Goal: Task Accomplishment & Management: Manage account settings

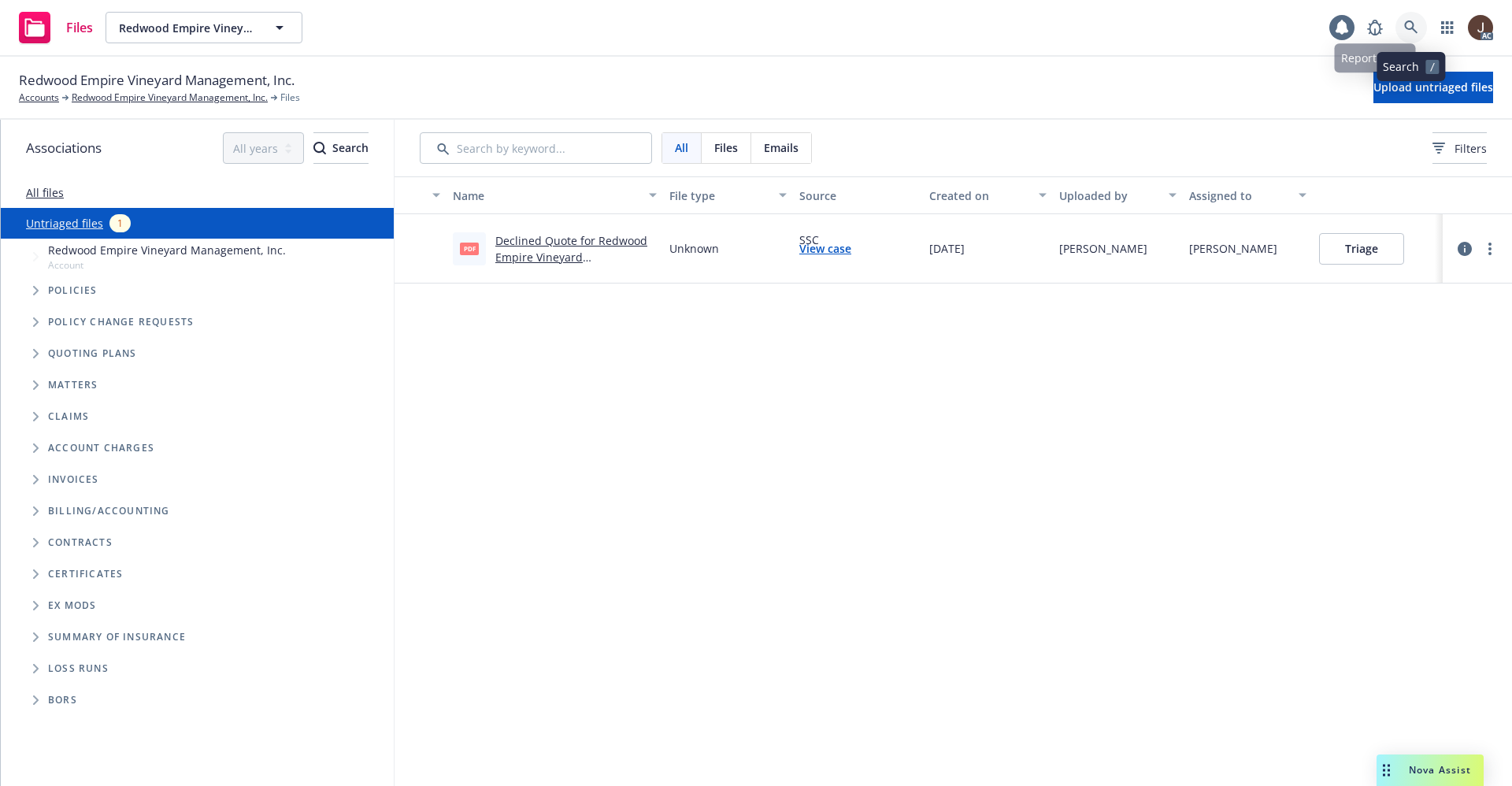
click at [1409, 26] on icon at bounding box center [1410, 27] width 14 height 14
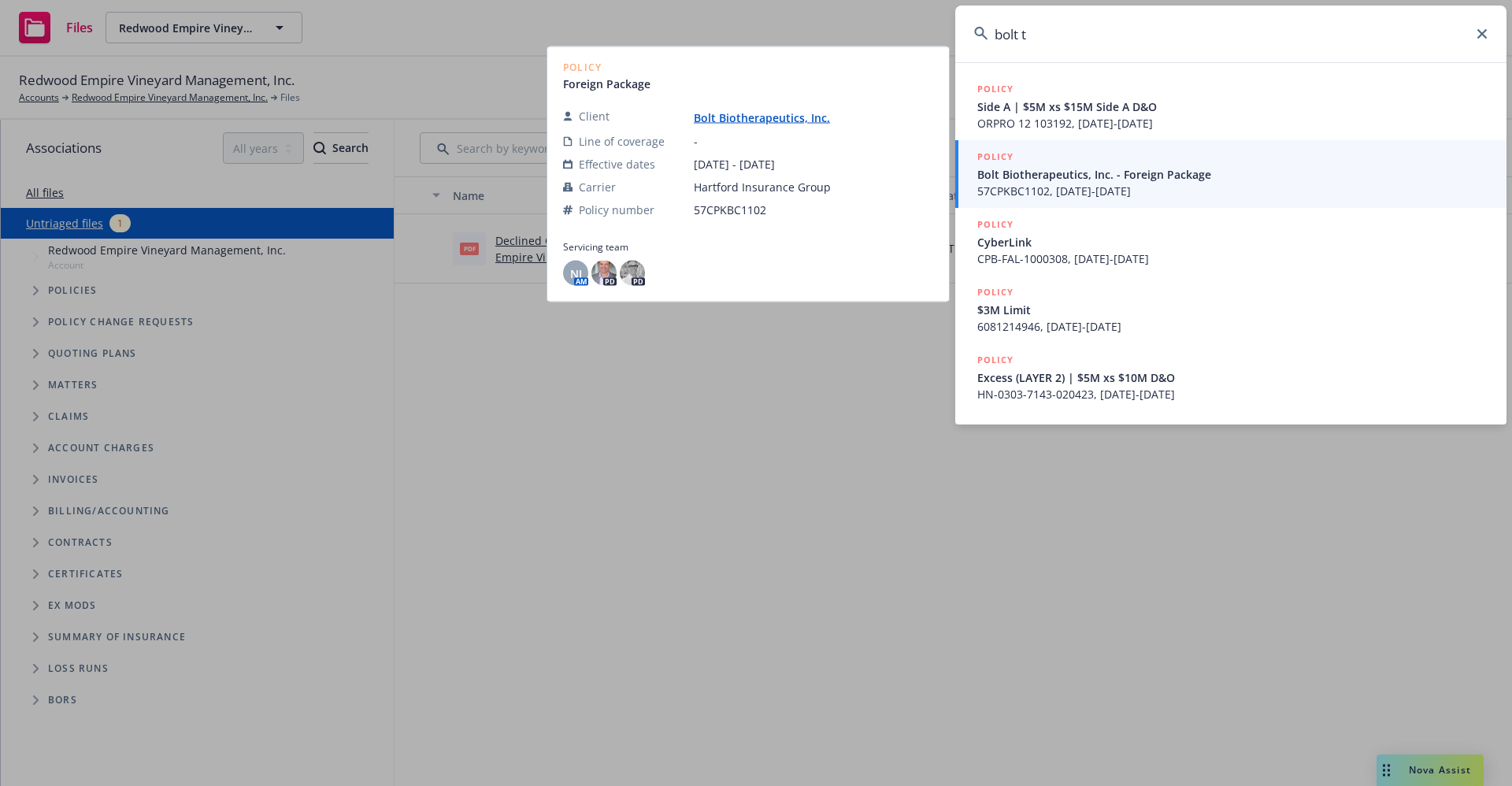
type input "bolt t"
click at [767, 122] on link "Bolt Biotherapeutics, Inc." at bounding box center [768, 118] width 149 height 15
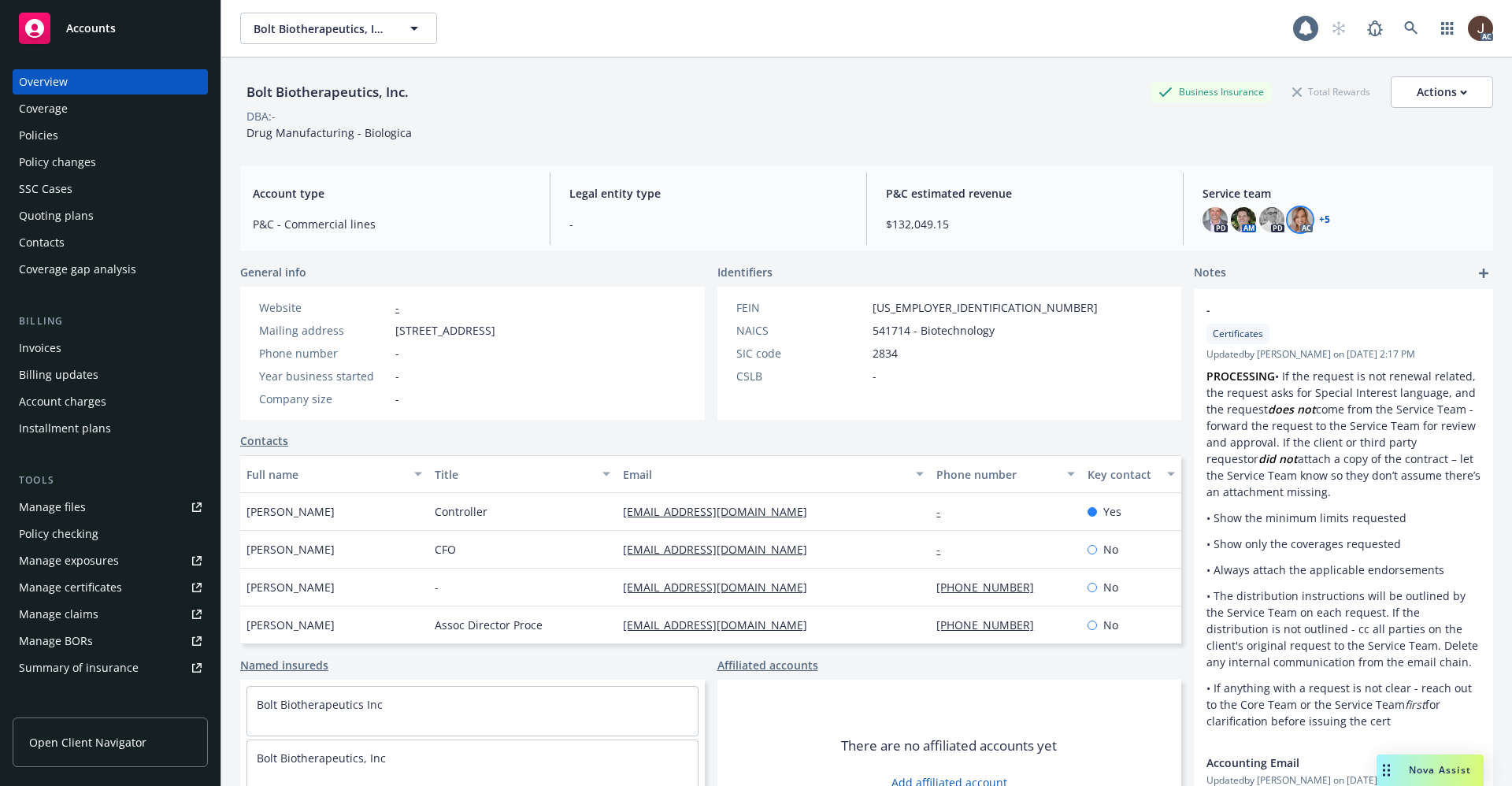
click at [1289, 213] on img at bounding box center [1300, 220] width 25 height 25
click at [1081, 142] on div "Bolt Biotherapeutics, Inc. Business Insurance Total Rewards Actions DBA: - Drug…" at bounding box center [866, 106] width 1253 height 96
click at [38, 142] on div "Policies" at bounding box center [39, 135] width 40 height 25
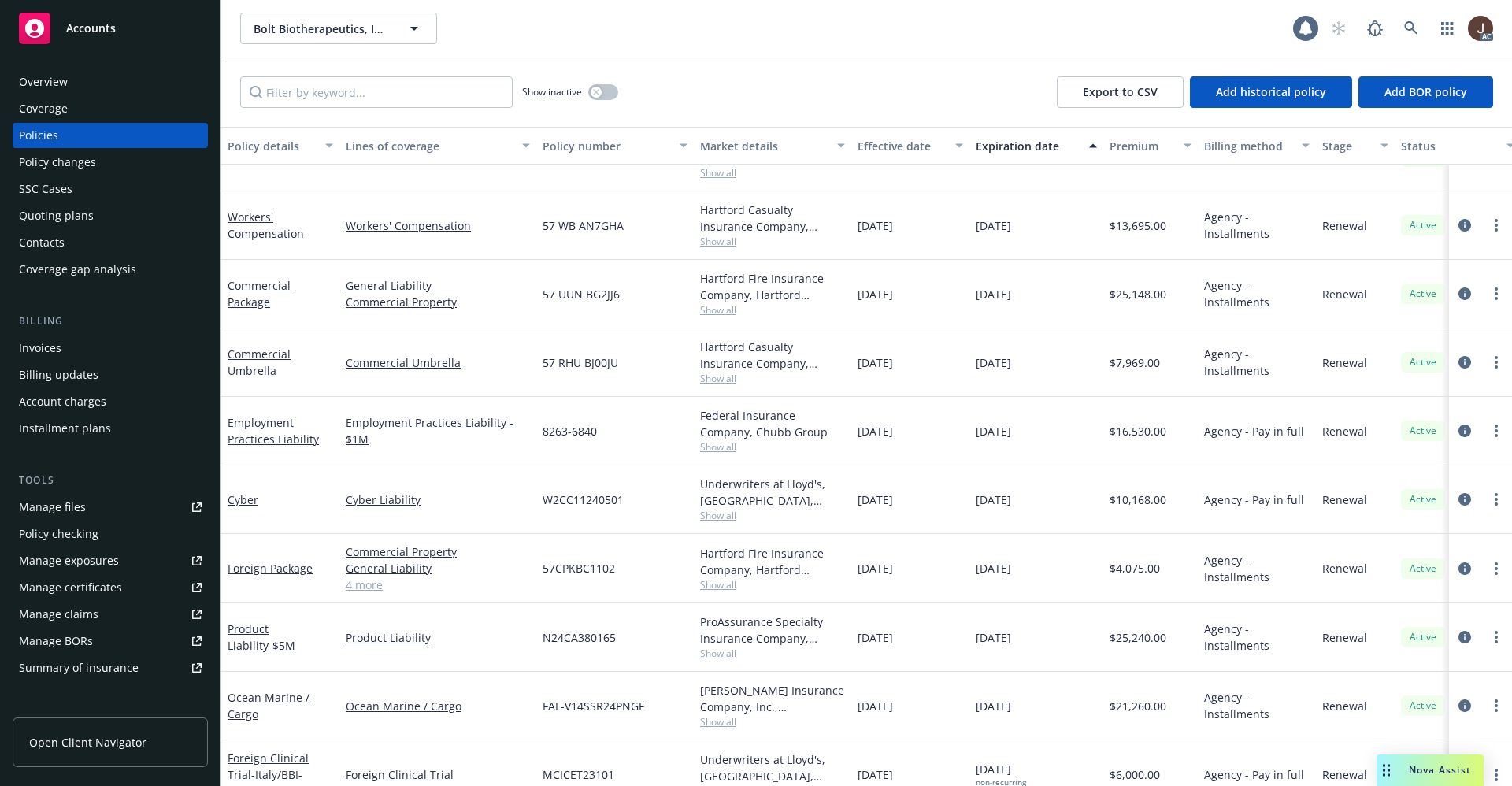
scroll to position [237, 0]
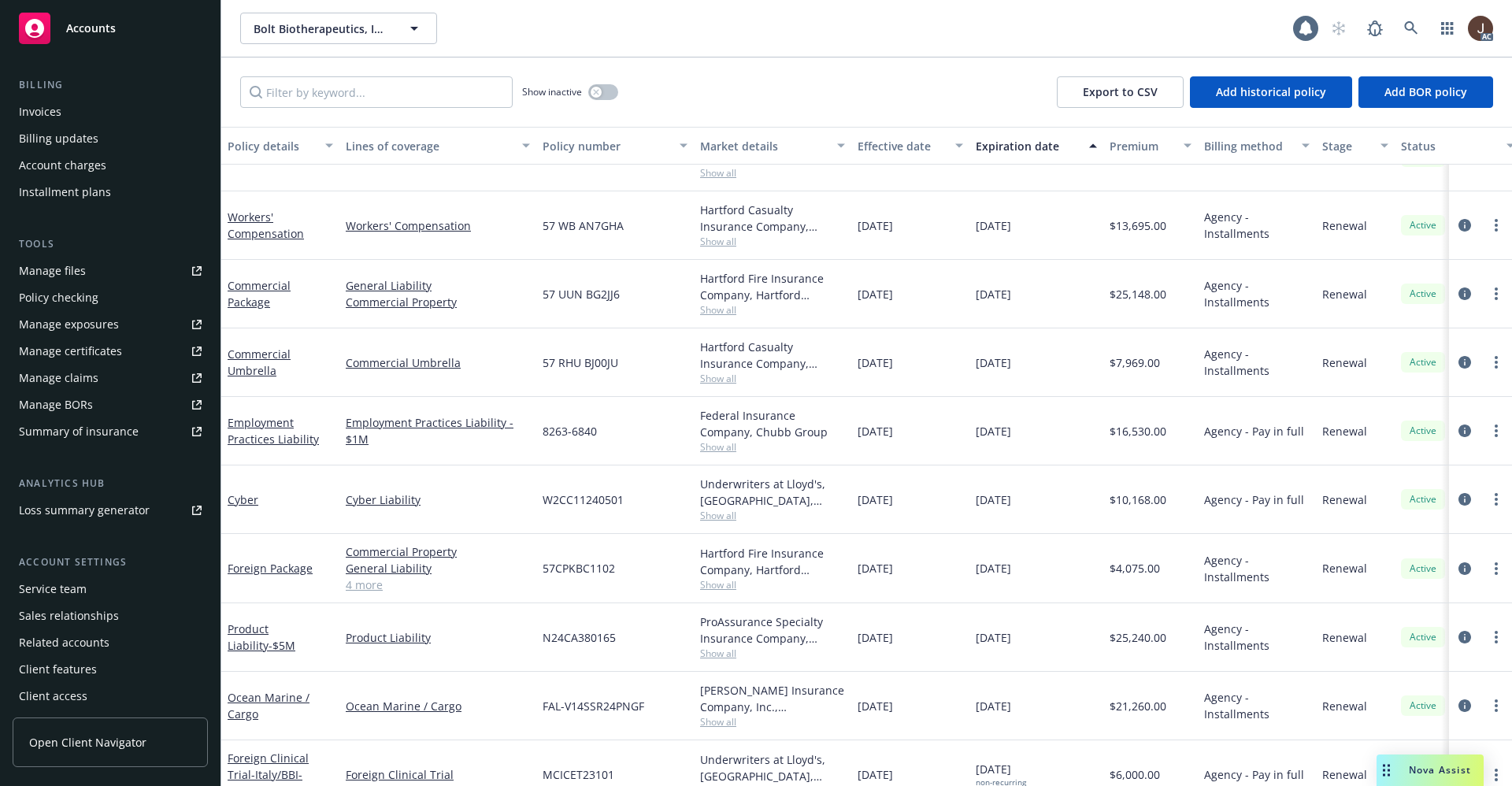
click at [61, 589] on div "Service team" at bounding box center [53, 588] width 68 height 25
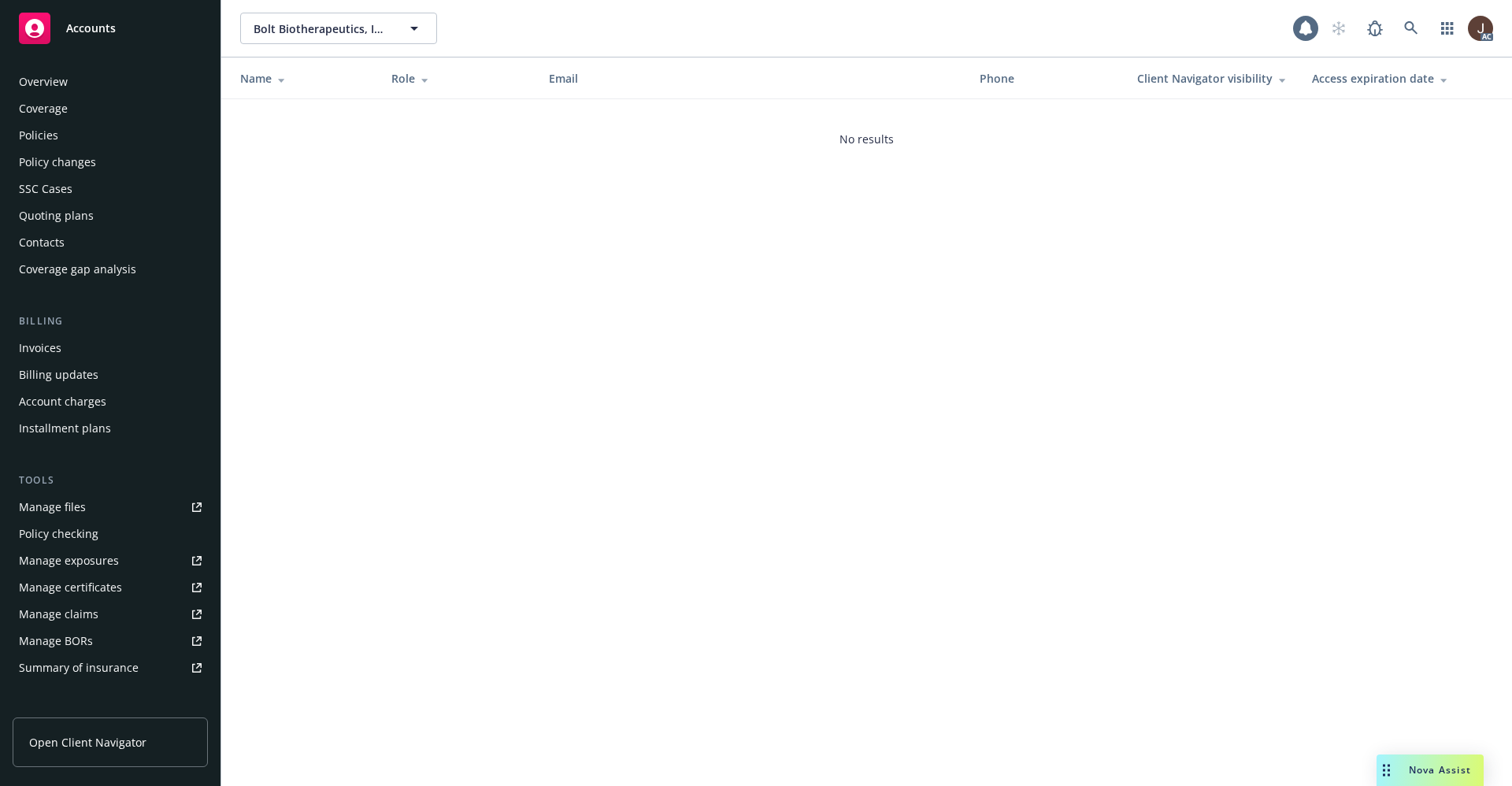
scroll to position [240, 0]
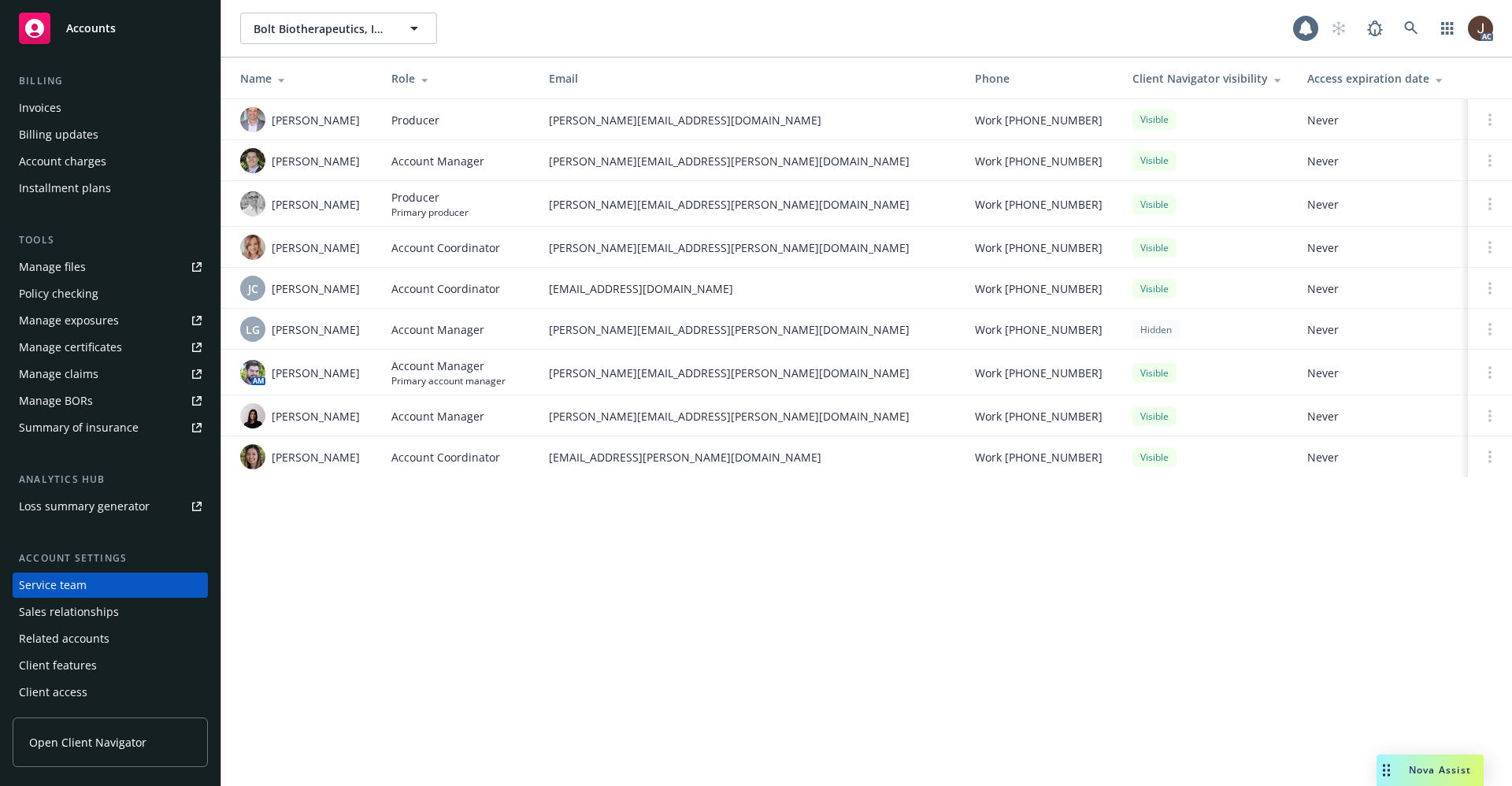
click at [361, 581] on div "Bolt Biotherapeutics, Inc. Bolt Biotherapeutics, Inc. 1 AC Name Role Email Phon…" at bounding box center [866, 393] width 1290 height 786
click at [255, 370] on img at bounding box center [253, 372] width 25 height 25
click at [400, 546] on div "Bolt Biotherapeutics, Inc. Bolt Biotherapeutics, Inc. 1 AC Name Role Email Phon…" at bounding box center [866, 393] width 1290 height 786
click at [248, 415] on img at bounding box center [253, 416] width 25 height 25
click at [447, 577] on div "Bolt Biotherapeutics, Inc. Bolt Biotherapeutics, Inc. 1 AC Name Role Email Phon…" at bounding box center [866, 393] width 1290 height 786
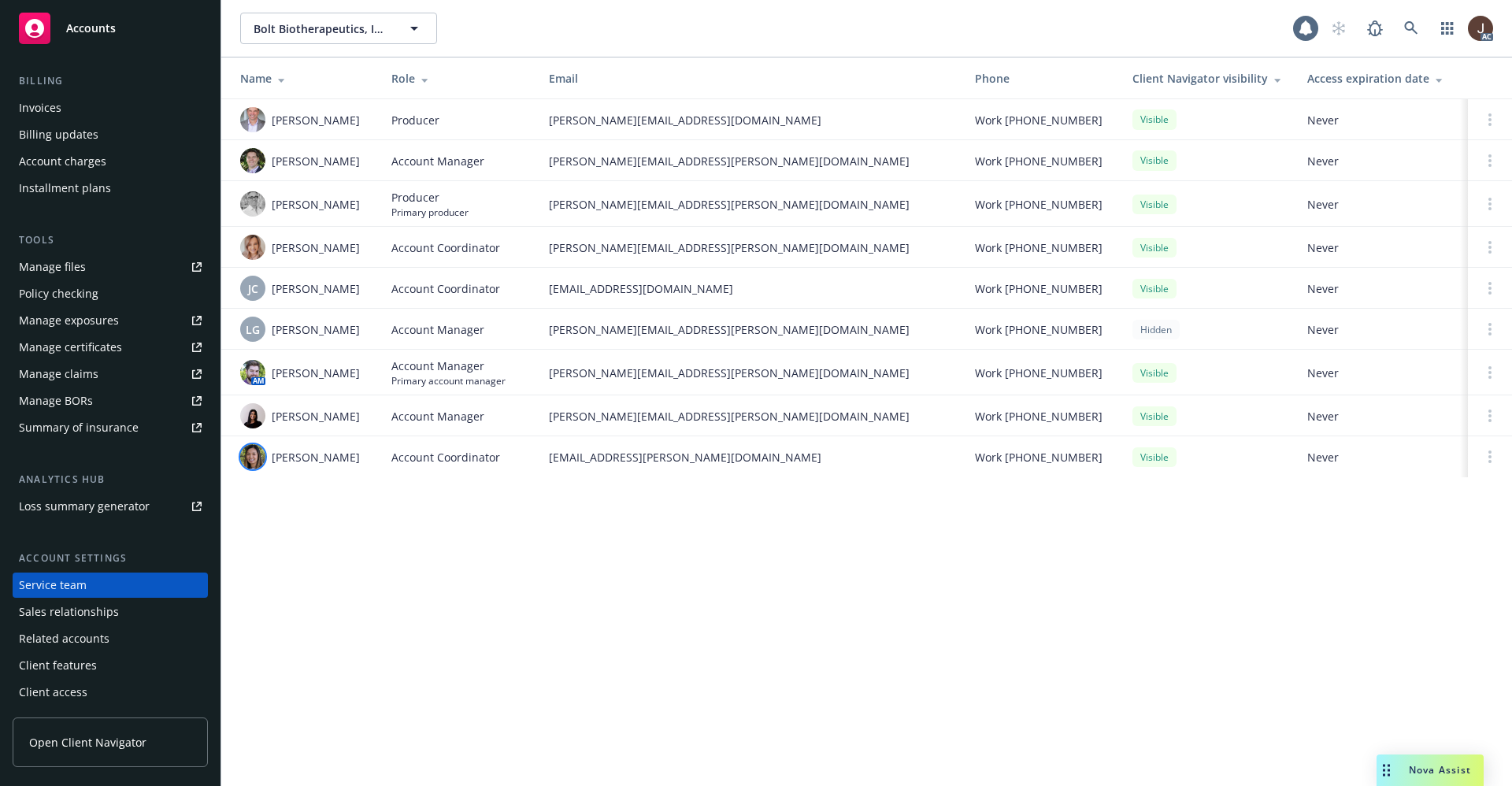
click at [249, 452] on img at bounding box center [253, 456] width 25 height 25
click at [418, 601] on div "Bolt Biotherapeutics, Inc. Bolt Biotherapeutics, Inc. 1 AC Name Role Email Phon…" at bounding box center [866, 393] width 1290 height 786
click at [1417, 29] on icon at bounding box center [1410, 28] width 14 height 14
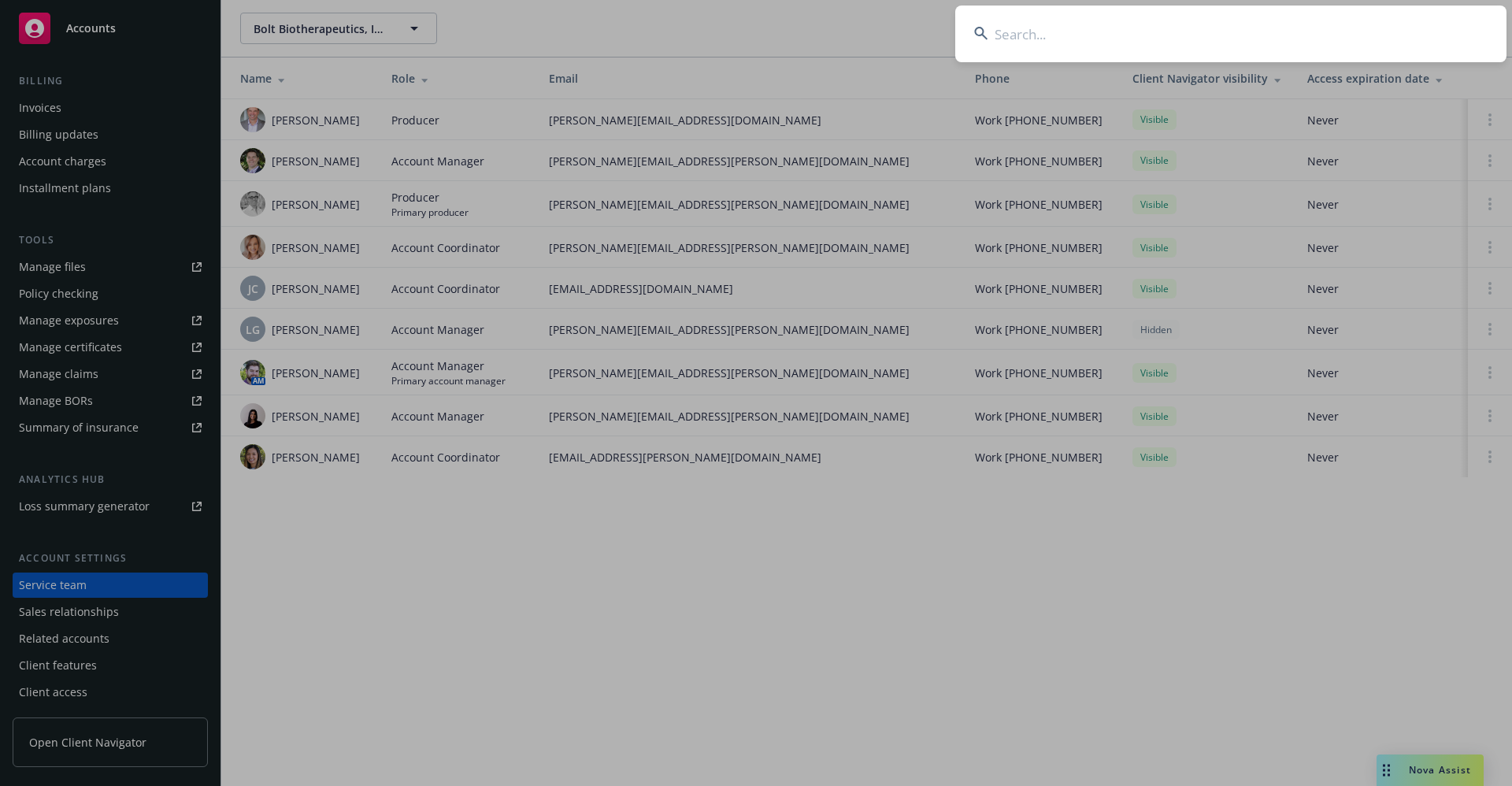
click at [1026, 26] on input at bounding box center [1230, 34] width 551 height 57
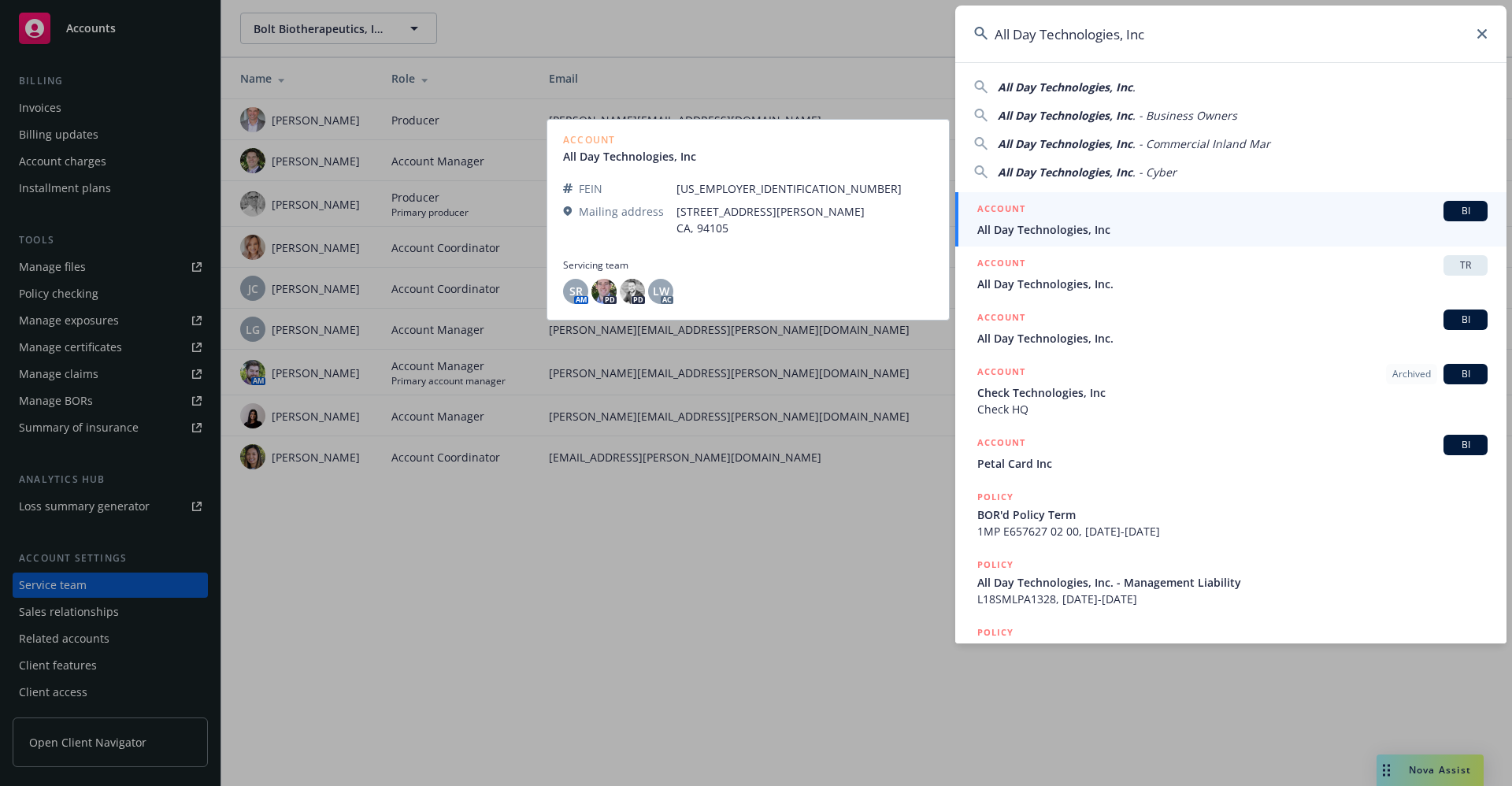
type input "All Day Technologies, Inc"
click at [1074, 228] on span "All Day Technologies, Inc" at bounding box center [1232, 230] width 510 height 17
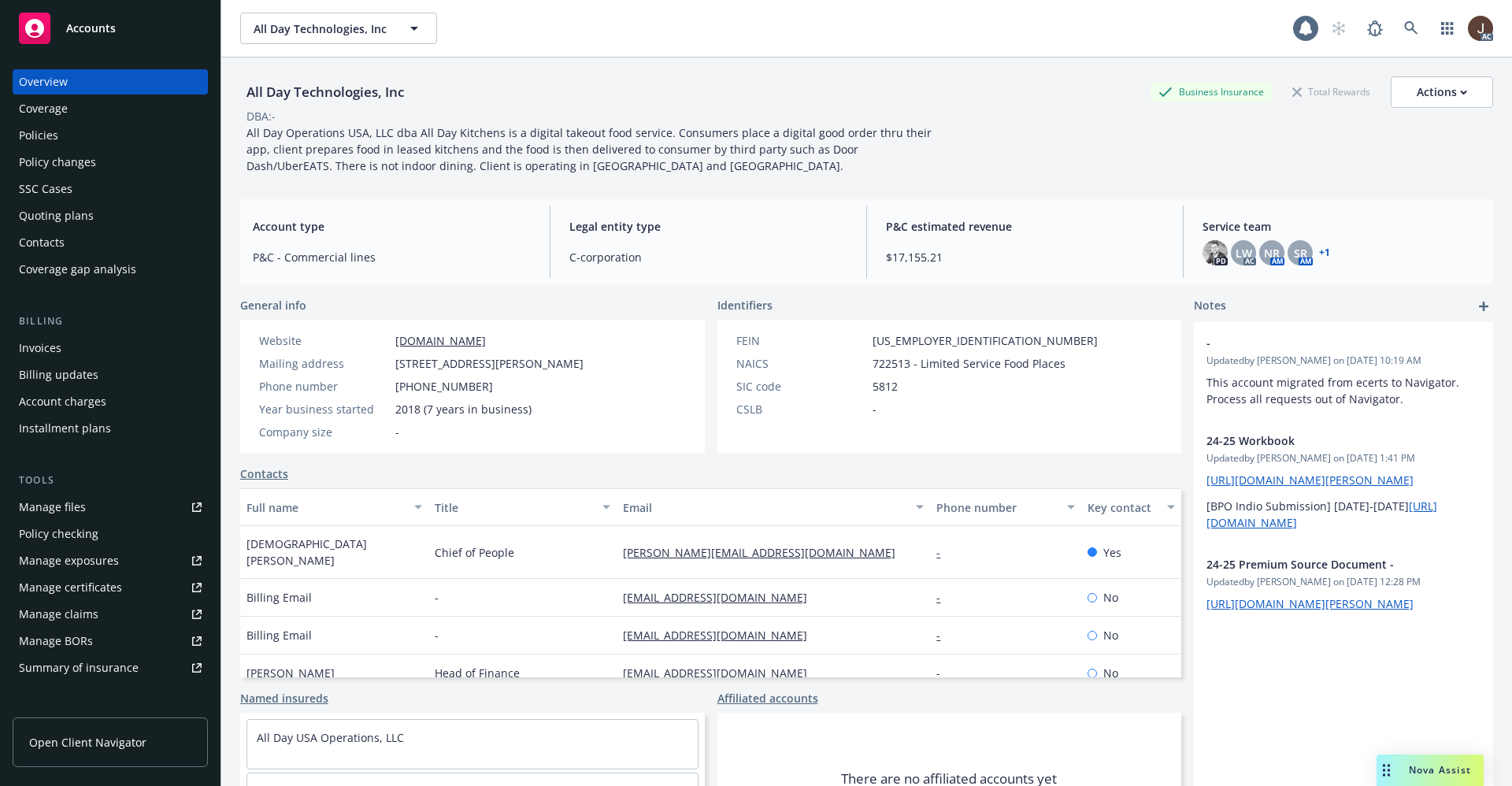
click at [39, 136] on div "Policies" at bounding box center [39, 135] width 40 height 25
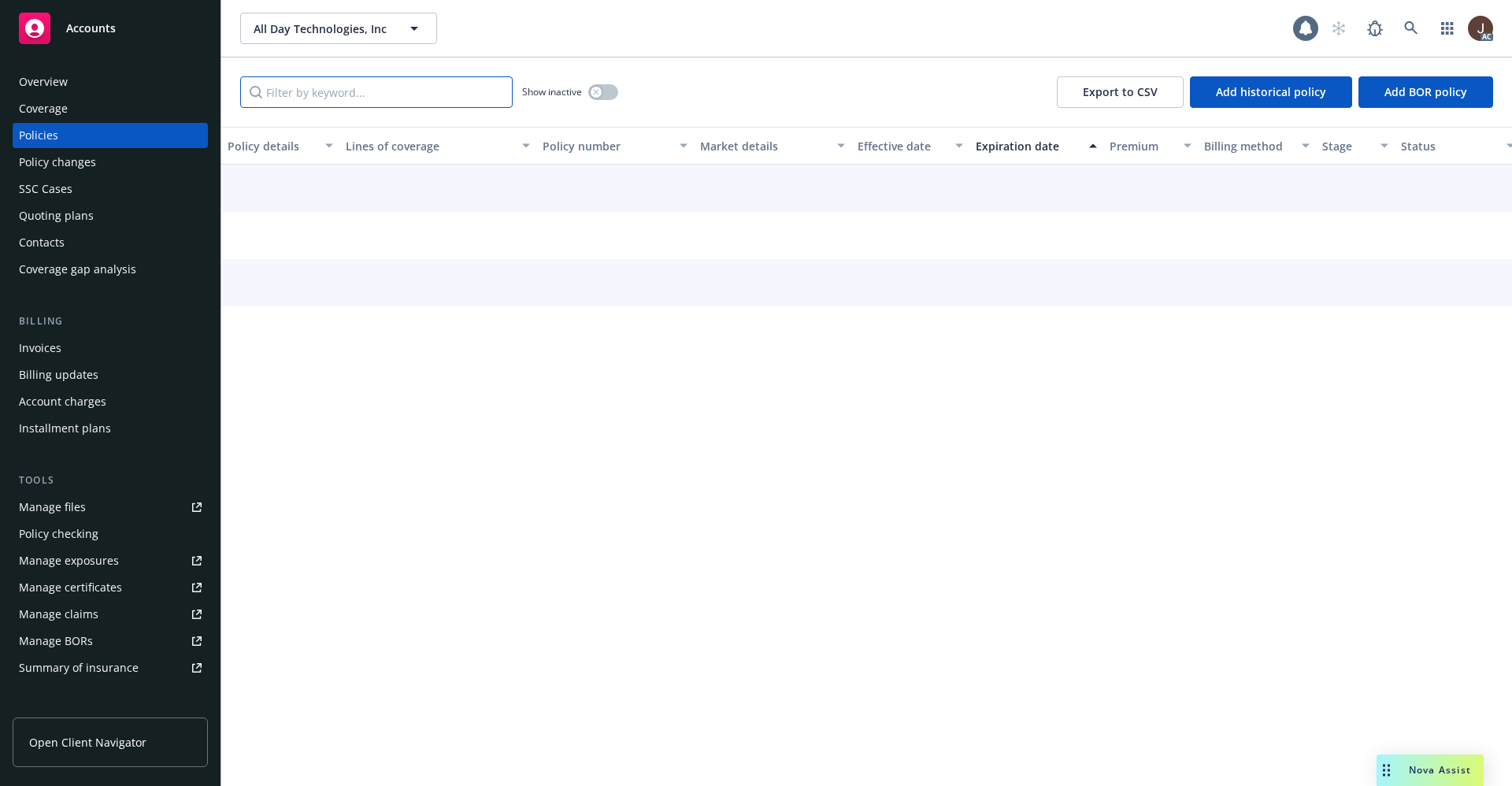
click at [341, 78] on input "Filter by keyword..." at bounding box center [376, 91] width 272 height 31
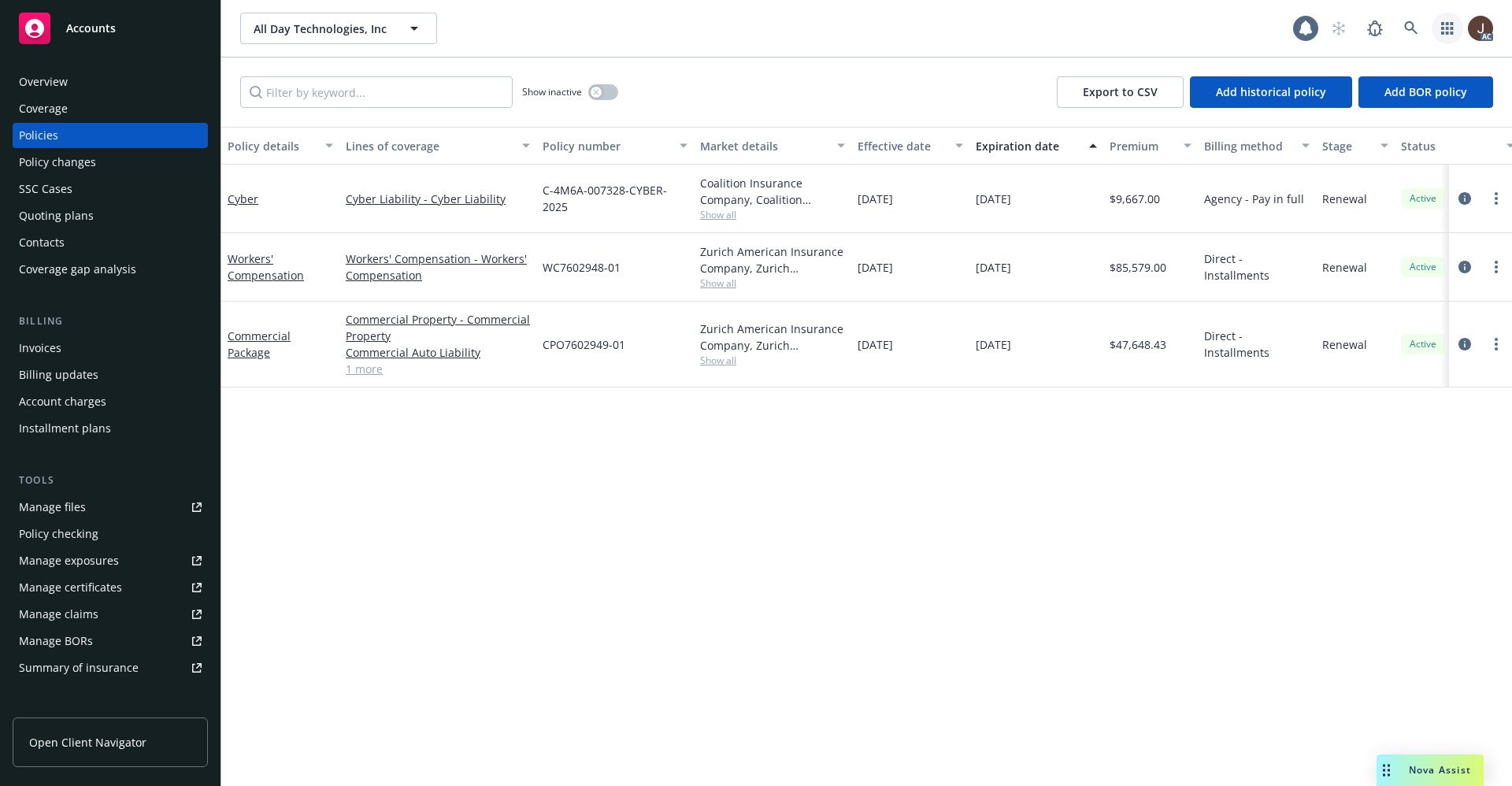
click at [1452, 23] on icon "button" at bounding box center [1447, 27] width 12 height 12
click at [34, 507] on div "Manage files" at bounding box center [52, 507] width 67 height 25
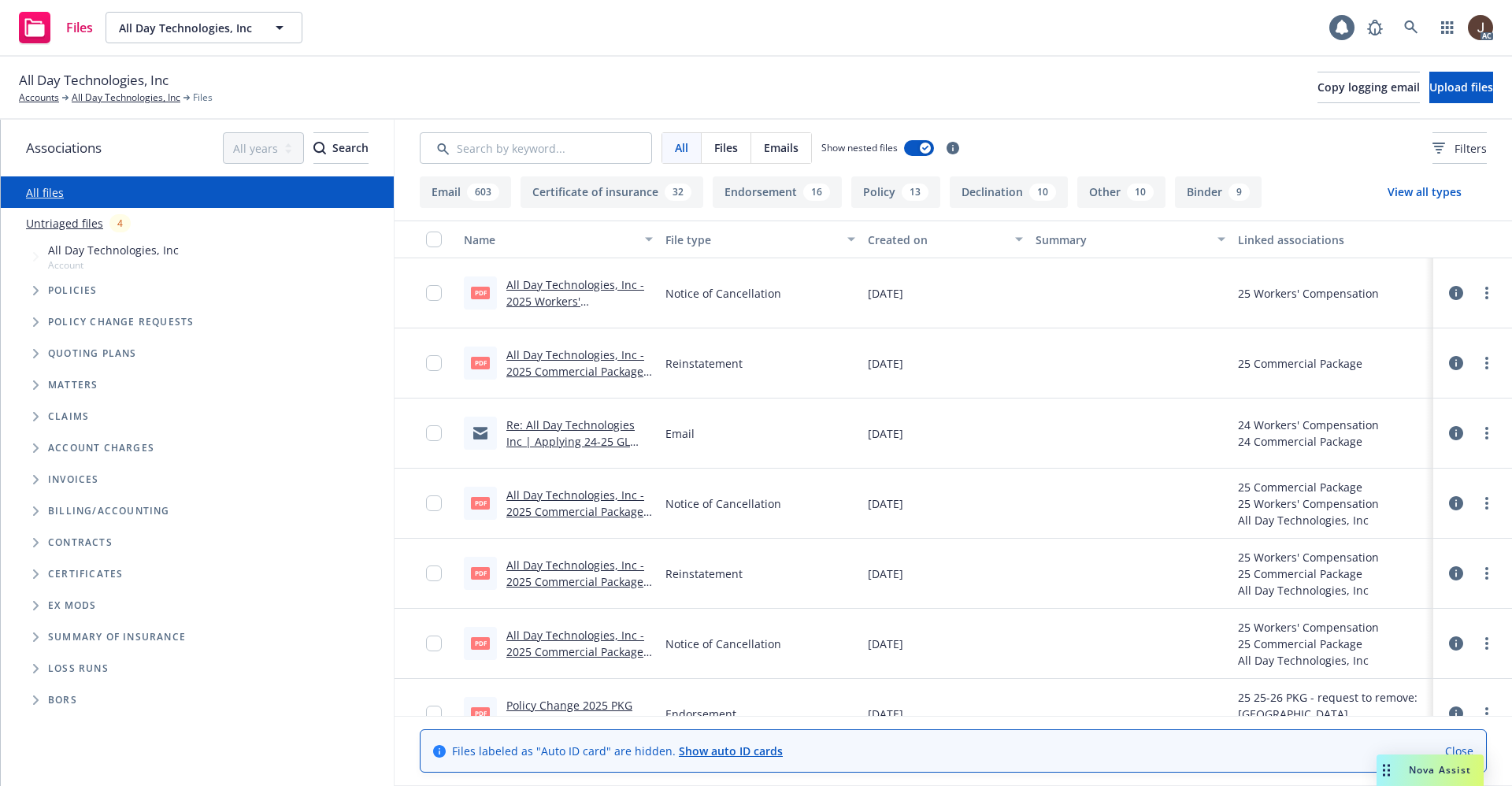
click at [56, 227] on link "Untriaged files" at bounding box center [65, 223] width 77 height 17
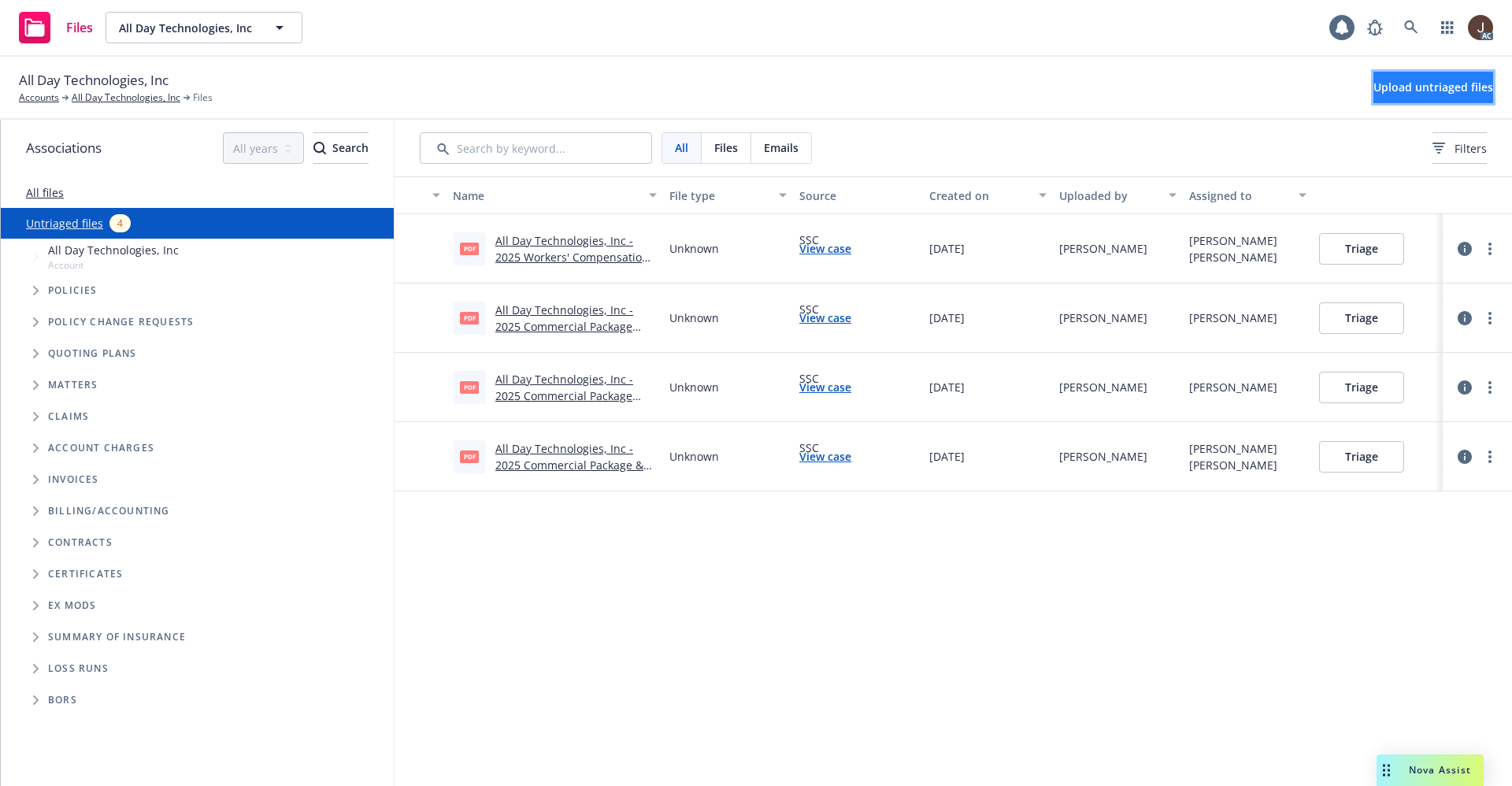
click at [1410, 88] on span "Upload untriaged files" at bounding box center [1433, 87] width 120 height 15
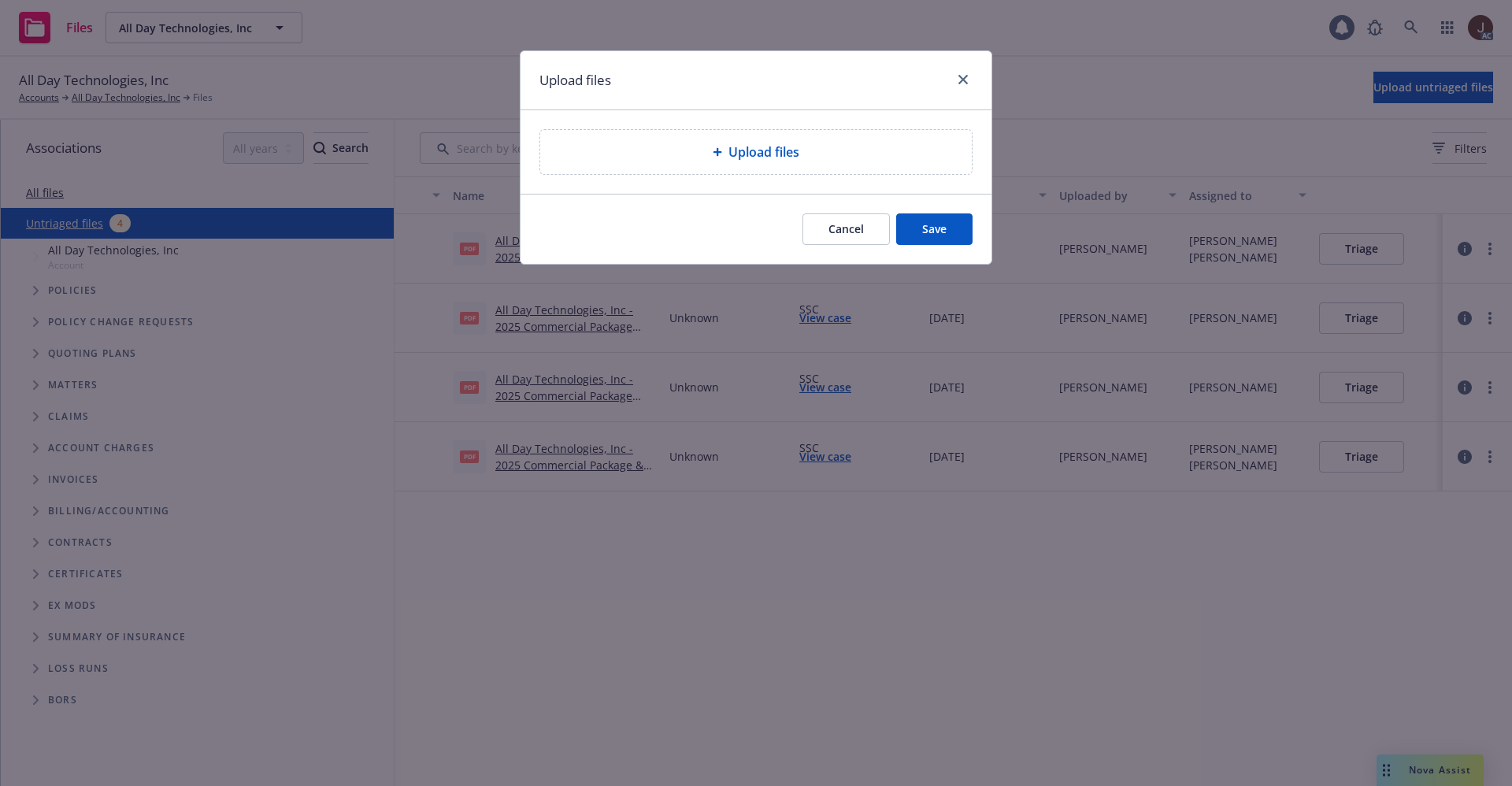
click at [698, 145] on div "Upload files" at bounding box center [755, 152] width 406 height 19
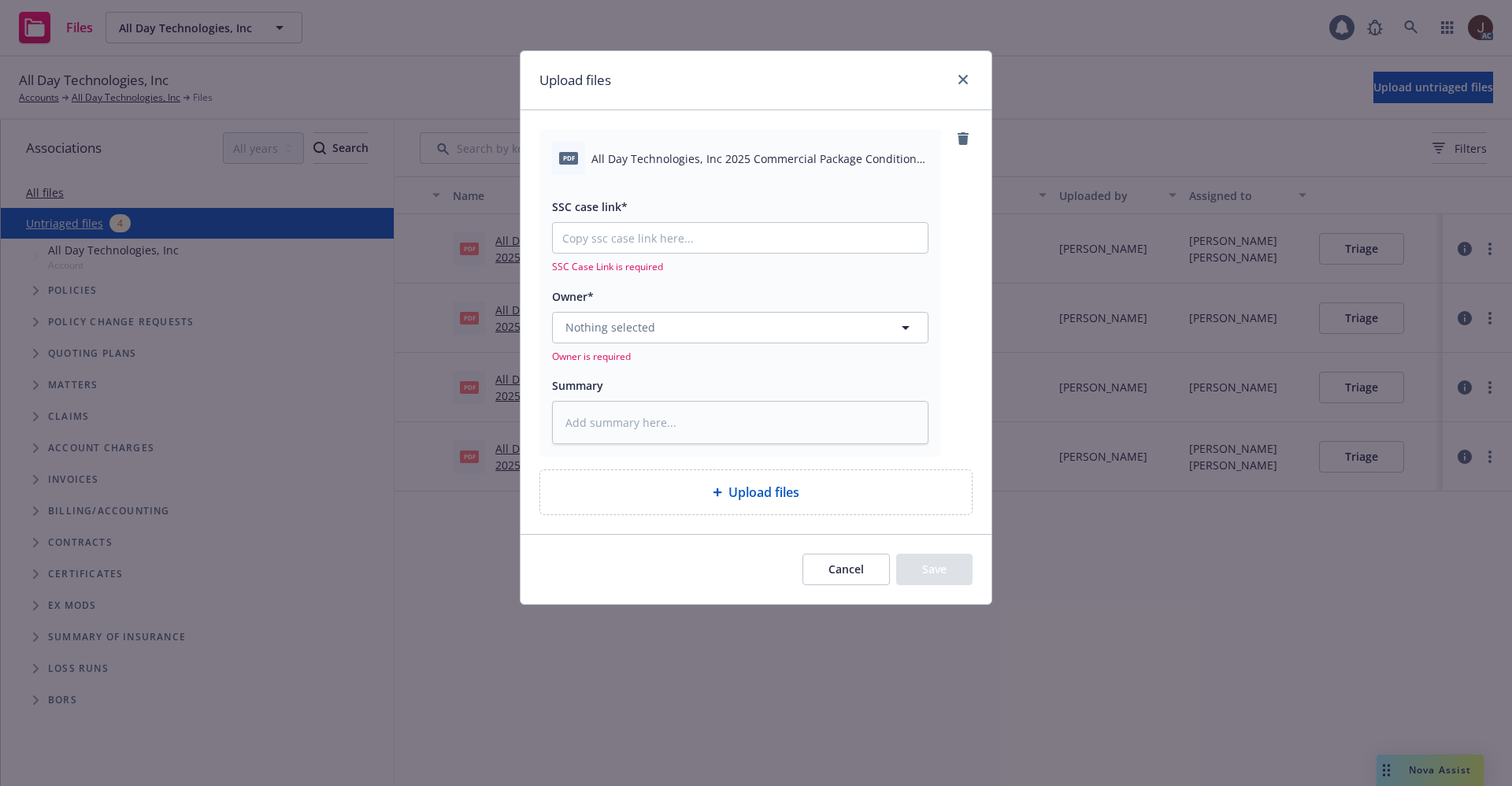
click at [732, 158] on span "All Day Technologies, Inc 2025 Commercial Package Conditional Renewal.pdf" at bounding box center [760, 159] width 337 height 17
copy div "All Day Technologies, Inc 2025 Commercial Package Conditional Renewal.pdf"
click at [666, 410] on textarea at bounding box center [740, 422] width 376 height 43
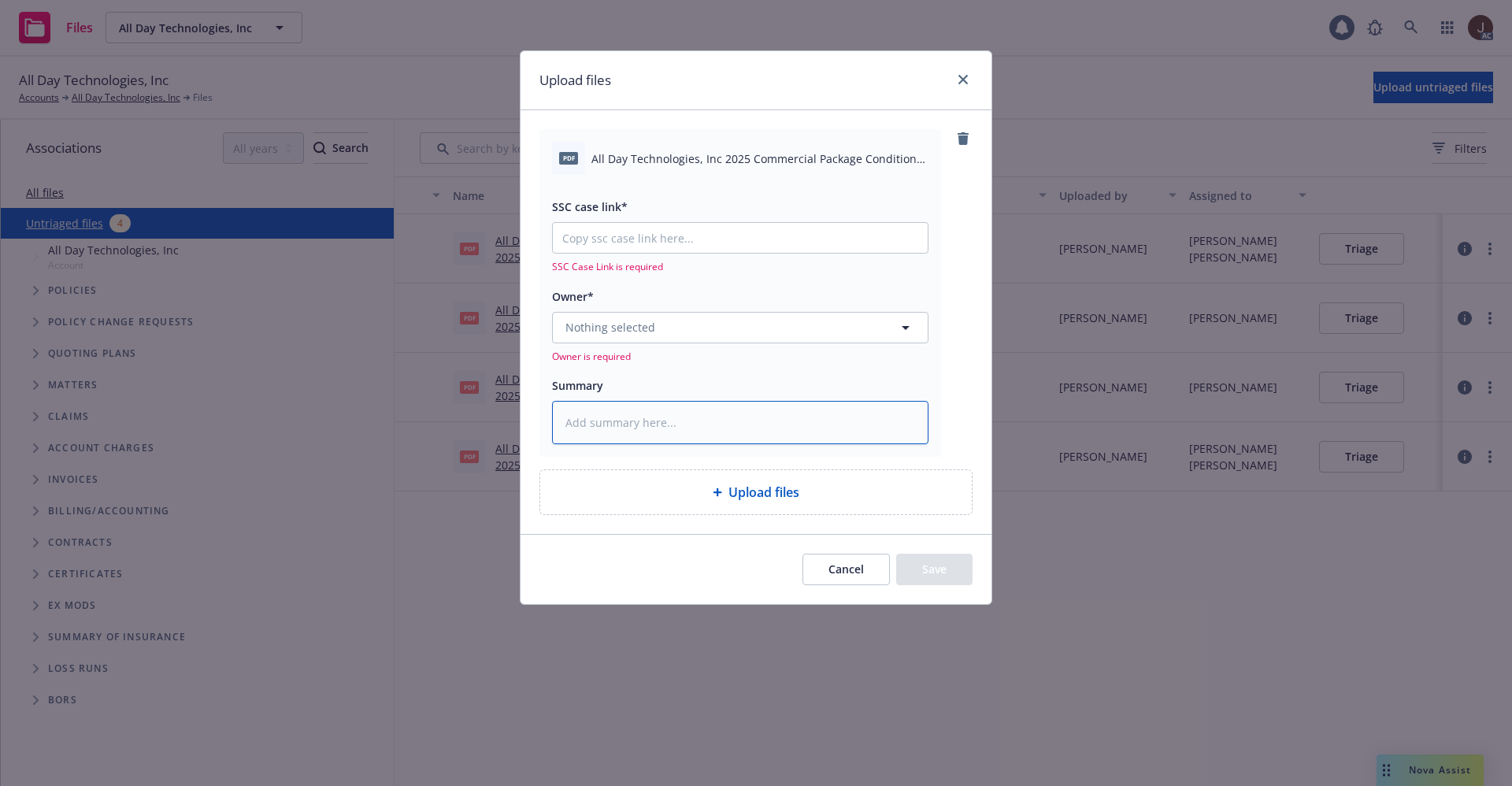
paste textarea "All Day Technologies, Inc 2025 Commercial Package Conditional Renewal.pdf"
type textarea "All Day Technologies, Inc 2025 Commercial Package Conditional Renewal.pdf"
type textarea "x"
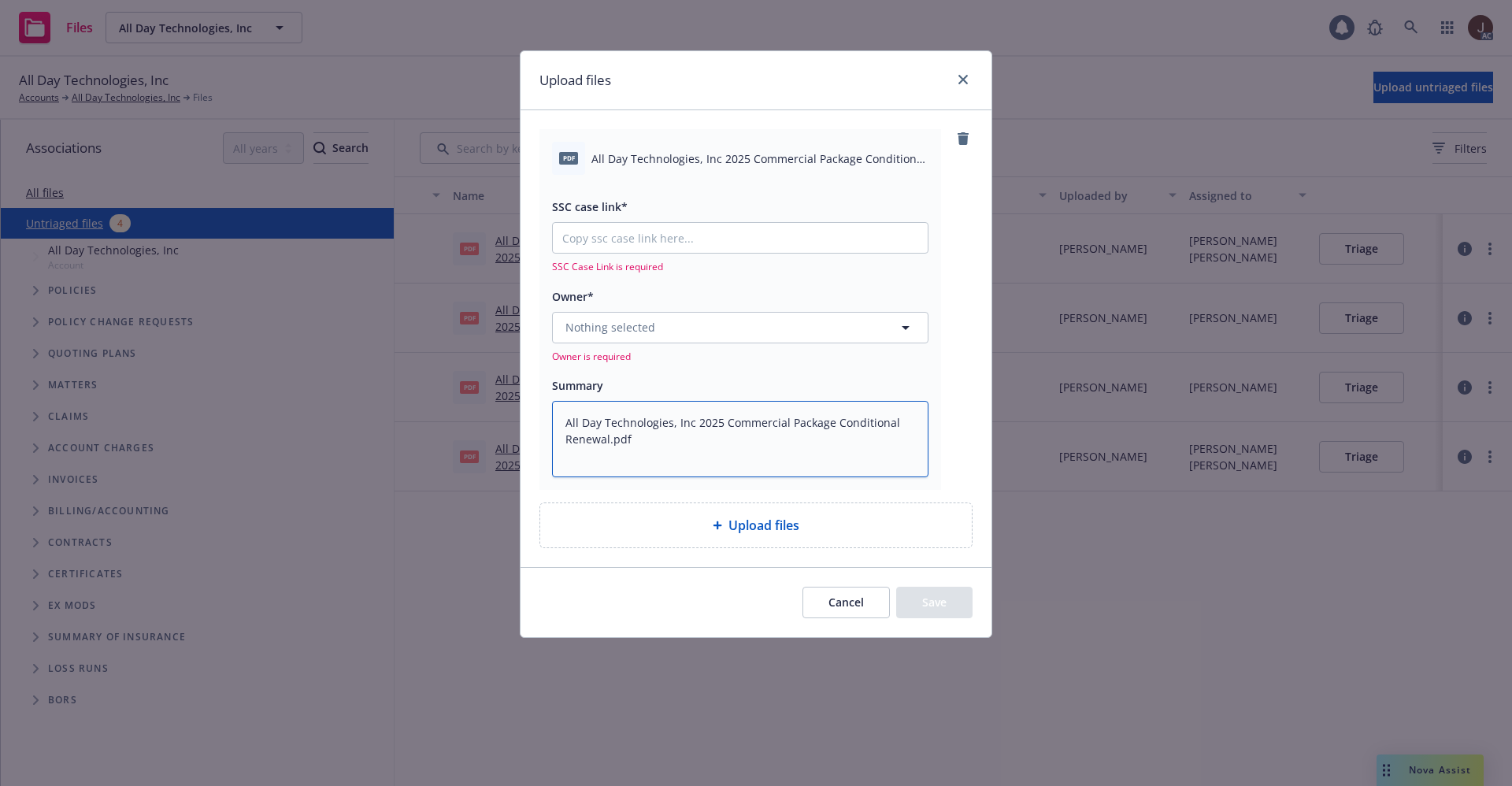
type textarea "All Day Technologies, Inc 2025 Commercial Package Conditional Renewal.pdf"
click at [685, 326] on button "Nothing selected" at bounding box center [740, 327] width 376 height 31
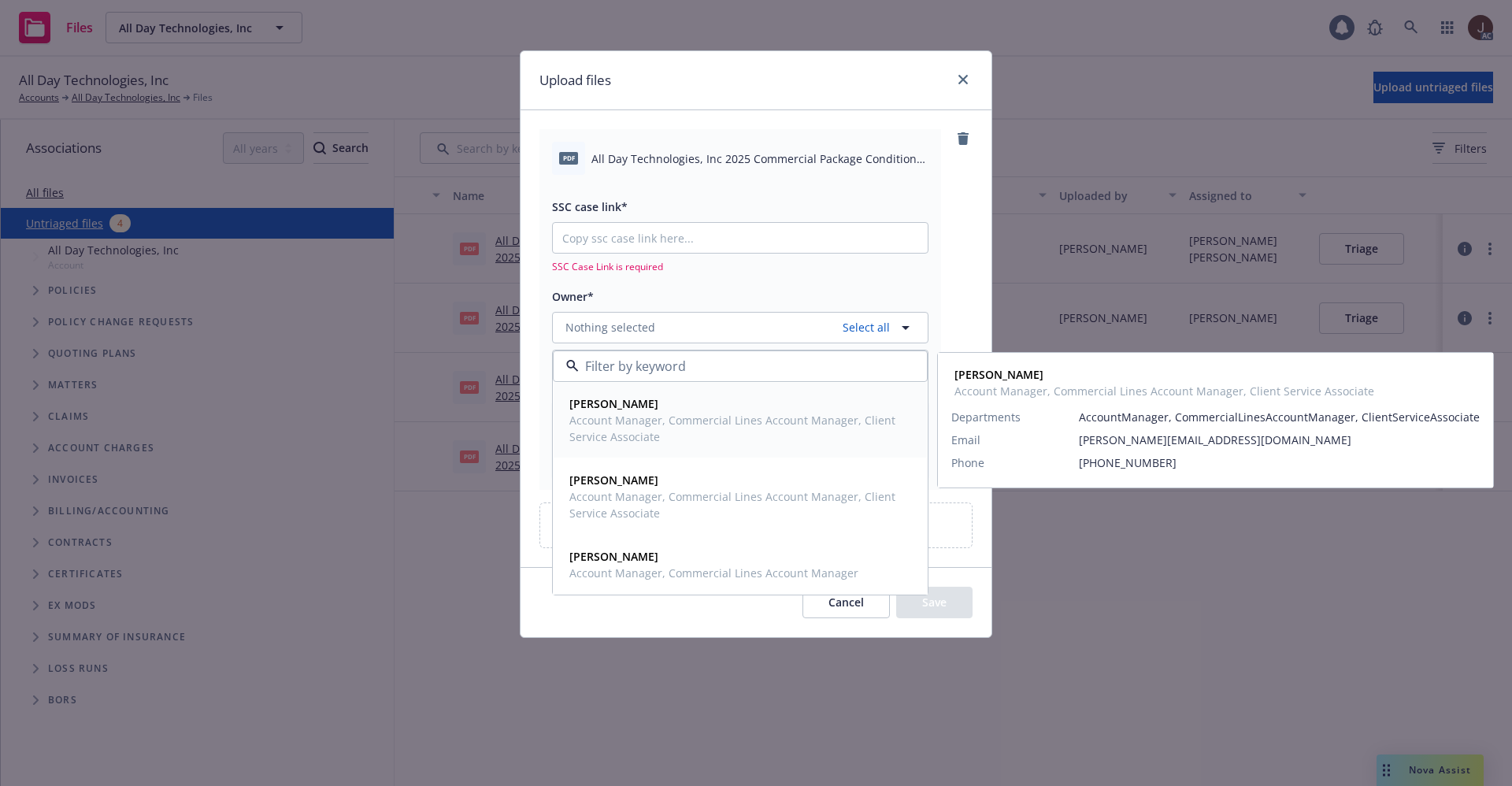
click at [616, 404] on strong "Lena West" at bounding box center [614, 403] width 89 height 15
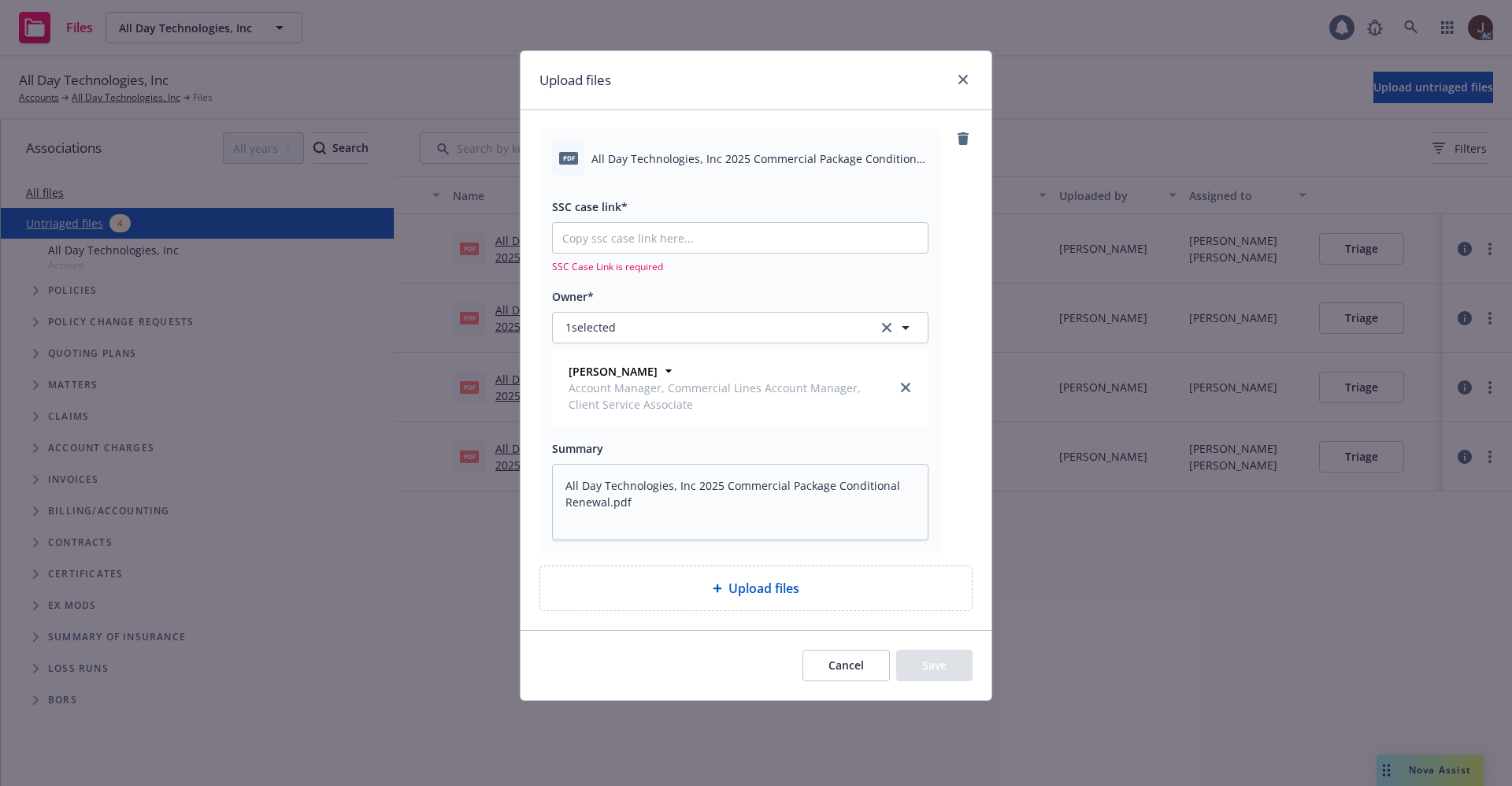
type textarea "x"
click at [632, 232] on input "SSC case link*" at bounding box center [740, 237] width 375 height 30
paste input "https://newfront-ssc.lightning.force.com/lightning/r/Case/500Vz00000TS1oaIAD/vi…"
type input "https://newfront-ssc.lightning.force.com/lightning/r/Case/500Vz00000TS1oaIAD/vi…"
type textarea "x"
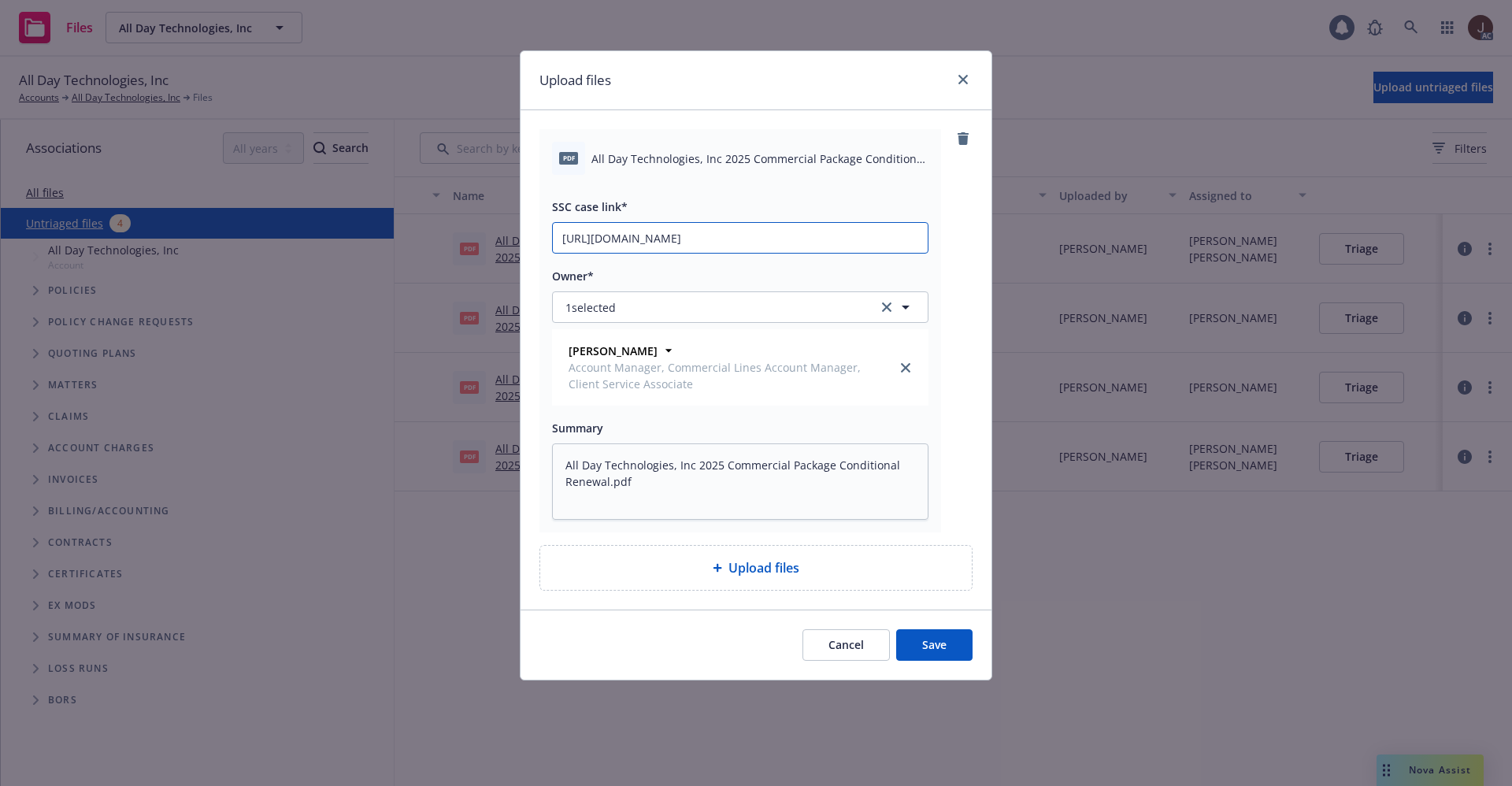
scroll to position [0, 78]
type input "https://newfront-ssc.lightning.force.com/lightning/r/Case/500Vz00000TS1oaIAD/vi…"
click at [954, 270] on div "pdf All Day Technologies, Inc 2025 Commercial Package Conditional Renewal.pdf S…" at bounding box center [755, 331] width 433 height 403
click at [932, 640] on button "Save" at bounding box center [934, 644] width 76 height 31
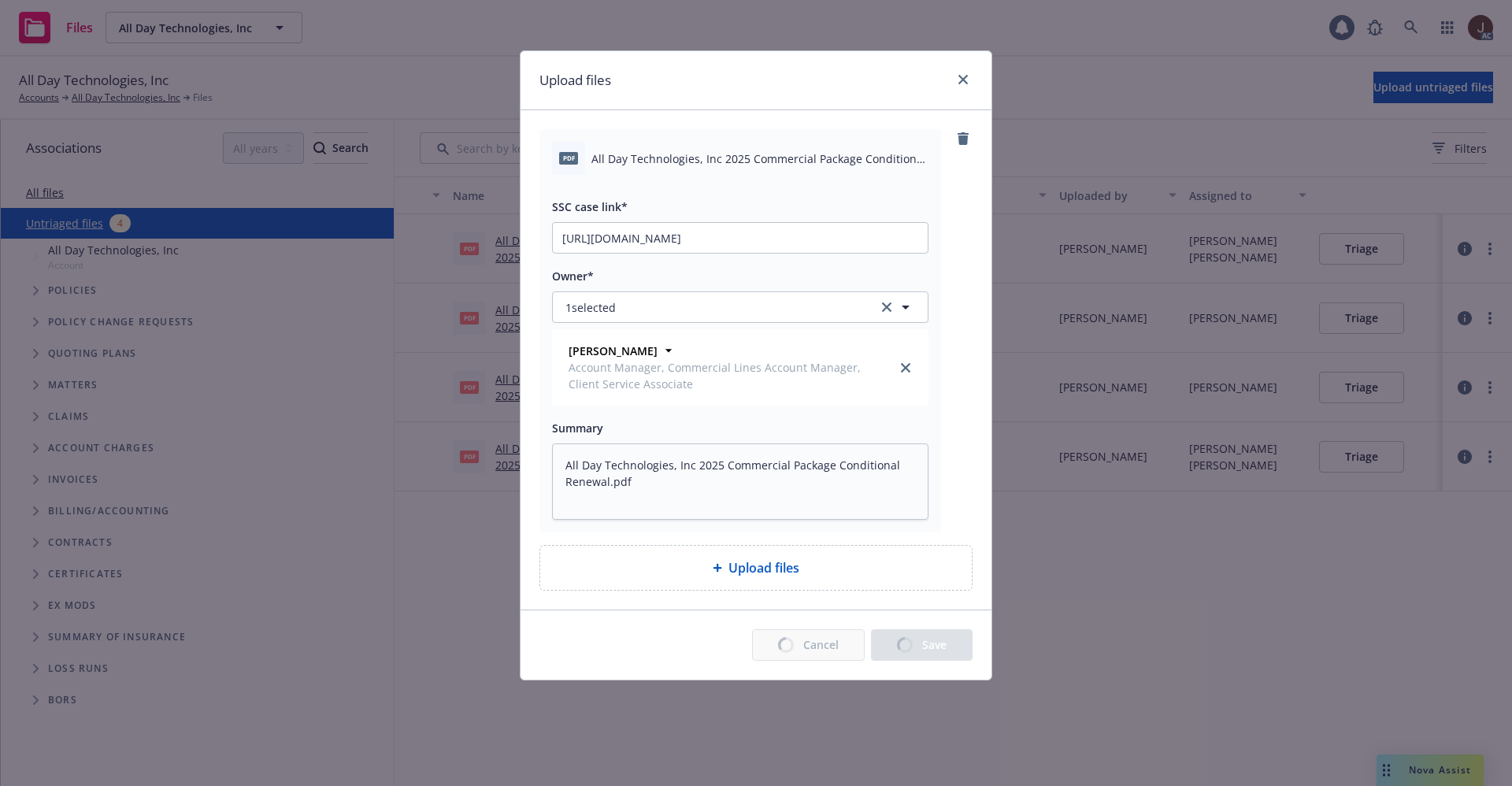
type textarea "x"
